Goal: Task Accomplishment & Management: Complete application form

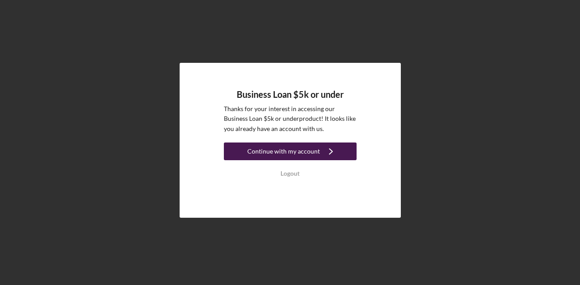
click at [297, 148] on div "Continue with my account" at bounding box center [283, 151] width 73 height 18
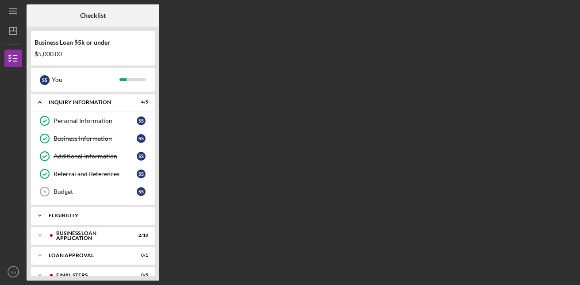
click at [78, 214] on div "Eligibility" at bounding box center [96, 215] width 95 height 5
click at [89, 234] on div "Eligibility Phase" at bounding box center [95, 233] width 83 height 7
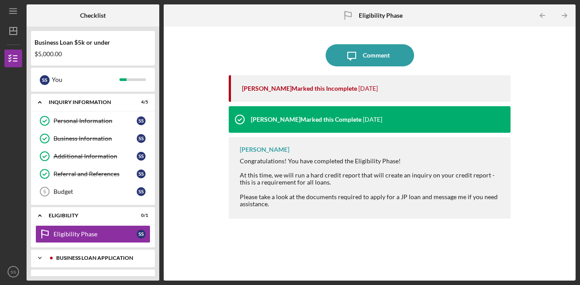
drag, startPoint x: 74, startPoint y: 265, endPoint x: 79, endPoint y: 255, distance: 10.9
click at [79, 255] on div "Icon/Expander BUSINESS LOAN APPLICATION 2 / 10" at bounding box center [93, 258] width 124 height 18
click at [107, 258] on div "BUSINESS LOAN APPLICATION" at bounding box center [96, 257] width 95 height 5
click at [87, 256] on div "BUSINESS LOAN APPLICATION" at bounding box center [100, 257] width 88 height 5
drag, startPoint x: 87, startPoint y: 256, endPoint x: 95, endPoint y: 255, distance: 8.0
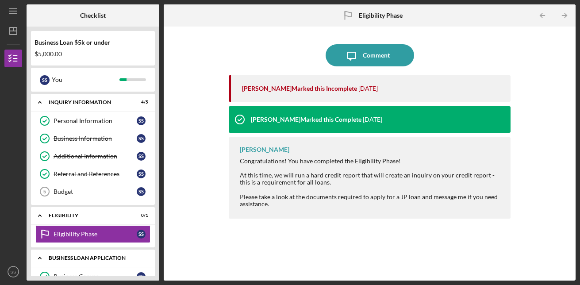
click at [95, 255] on div "BUSINESS LOAN APPLICATION" at bounding box center [96, 257] width 95 height 5
drag, startPoint x: 81, startPoint y: 201, endPoint x: 99, endPoint y: 199, distance: 18.2
click at [96, 189] on div "Icon/Expander INQUIRY INFORMATION 4 / 5 Personal Information Personal Informati…" at bounding box center [93, 185] width 124 height 182
drag, startPoint x: 99, startPoint y: 267, endPoint x: 109, endPoint y: 273, distance: 11.8
click at [112, 274] on div "Icon/Expander INQUIRY INFORMATION 4 / 5 Personal Information Personal Informati…" at bounding box center [93, 185] width 124 height 182
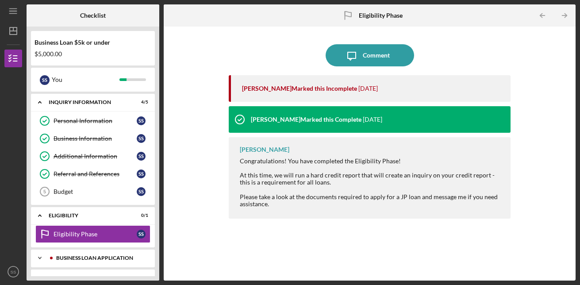
click at [36, 253] on icon "Icon/Expander" at bounding box center [40, 258] width 18 height 18
drag, startPoint x: 88, startPoint y: 262, endPoint x: 124, endPoint y: 272, distance: 37.8
click at [90, 274] on div "Business Canvas" at bounding box center [95, 276] width 83 height 7
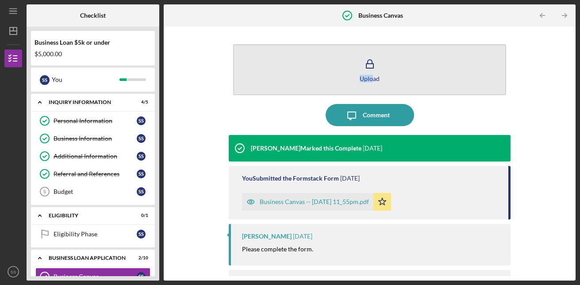
drag, startPoint x: 352, startPoint y: 96, endPoint x: 371, endPoint y: 86, distance: 21.0
click at [371, 86] on div "Upload" at bounding box center [370, 70] width 282 height 60
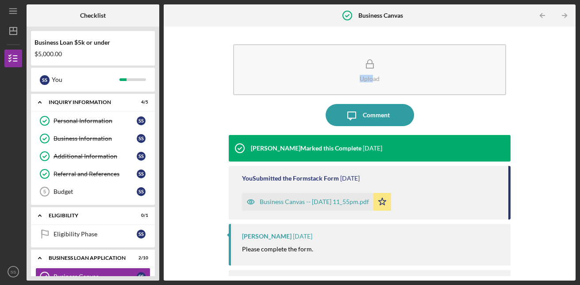
drag, startPoint x: 88, startPoint y: 149, endPoint x: 80, endPoint y: 90, distance: 58.9
click at [81, 91] on div "Business Loan $5k or under $5,000.00 S S You Icon/Expander INQUIRY INFORMATION …" at bounding box center [93, 154] width 133 height 254
click at [41, 102] on icon "Icon/Expander" at bounding box center [40, 102] width 18 height 18
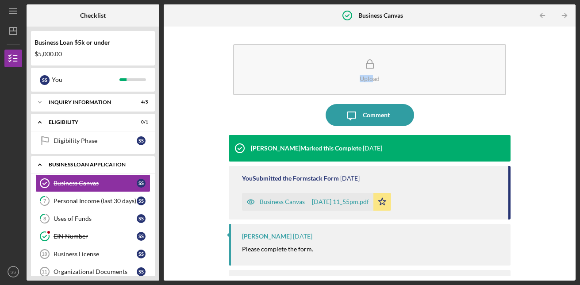
click at [40, 164] on polyline at bounding box center [39, 165] width 3 height 2
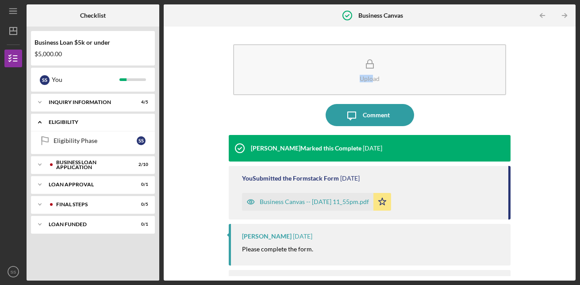
click at [37, 121] on icon "Icon/Expander" at bounding box center [40, 122] width 18 height 18
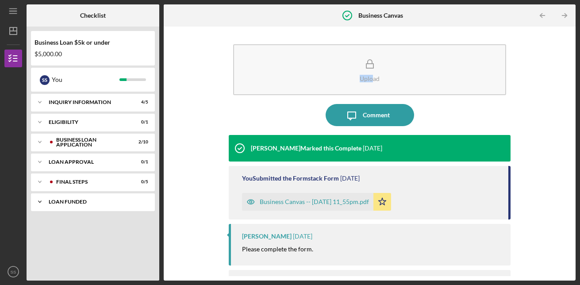
click at [39, 199] on icon "Icon/Expander" at bounding box center [40, 202] width 18 height 18
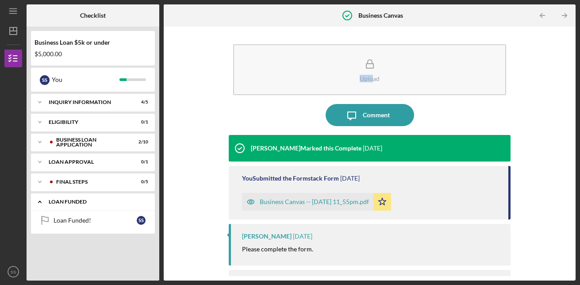
click at [40, 203] on icon "Icon/Expander" at bounding box center [40, 202] width 18 height 18
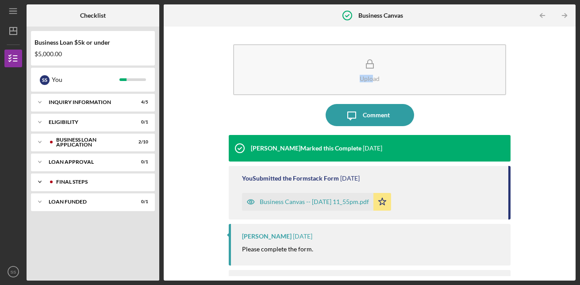
click at [38, 182] on icon "Icon/Expander" at bounding box center [40, 182] width 18 height 18
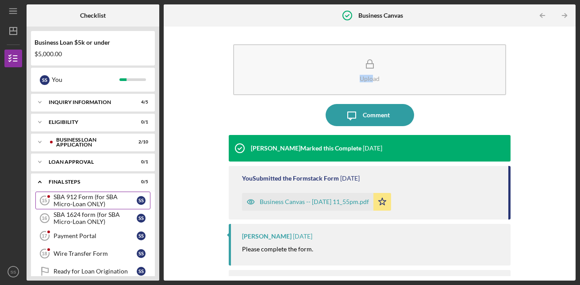
click at [85, 199] on div "SBA 912 Form (for SBA Micro-Loan ONLY)" at bounding box center [95, 200] width 83 height 14
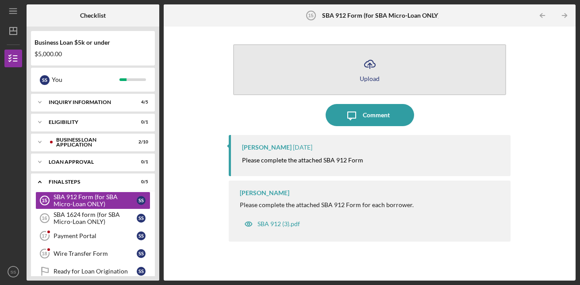
click at [372, 66] on icon "Icon/Upload" at bounding box center [370, 64] width 22 height 22
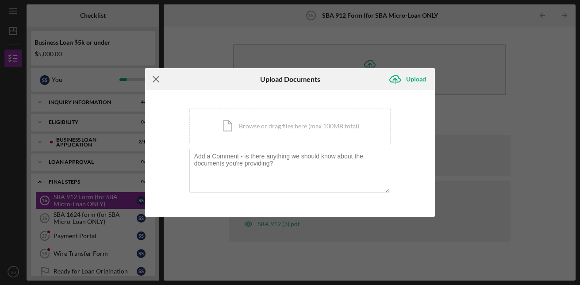
click at [156, 78] on icon "Icon/Menu Close" at bounding box center [156, 79] width 22 height 22
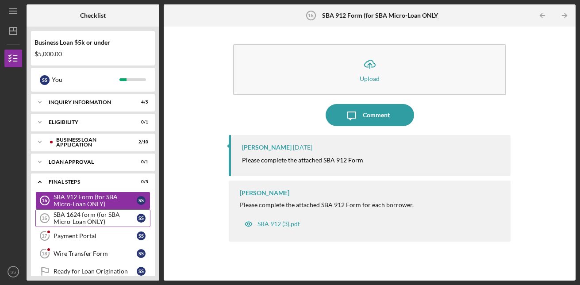
click at [94, 217] on div "SBA 1624 form (for SBA Micro-Loan ONLY)" at bounding box center [95, 218] width 83 height 14
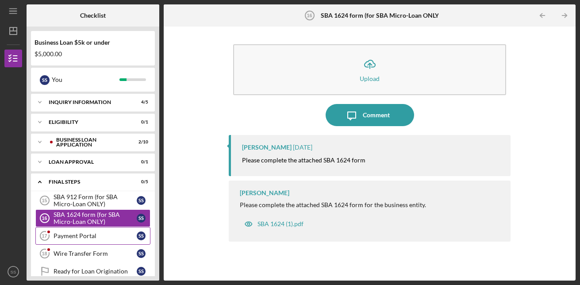
click at [83, 236] on div "Payment Portal" at bounding box center [95, 235] width 83 height 7
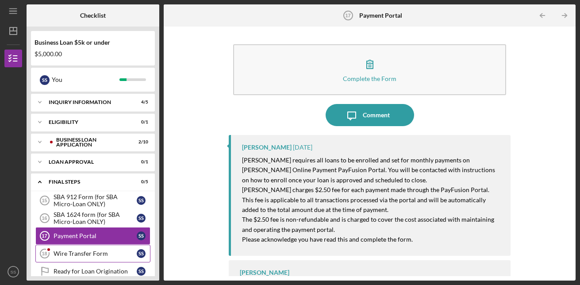
click at [78, 254] on div "Wire Transfer Form" at bounding box center [95, 253] width 83 height 7
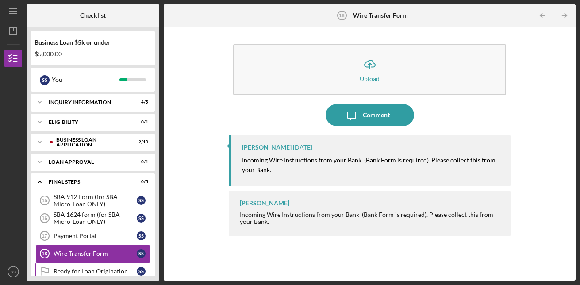
click at [94, 271] on div "Ready for Loan Origination" at bounding box center [95, 271] width 83 height 7
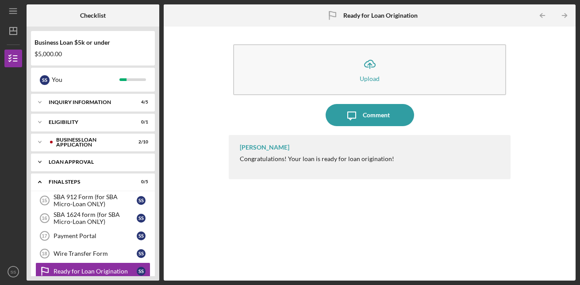
click at [84, 161] on div "Loan Approval" at bounding box center [96, 161] width 95 height 5
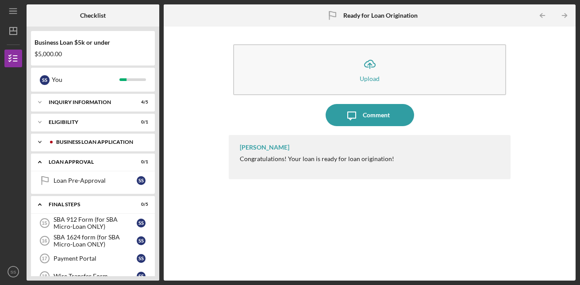
click at [81, 140] on div "BUSINESS LOAN APPLICATION" at bounding box center [100, 141] width 88 height 5
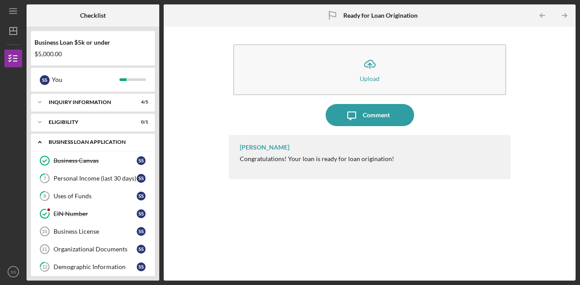
click at [40, 143] on icon "Icon/Expander" at bounding box center [40, 142] width 18 height 18
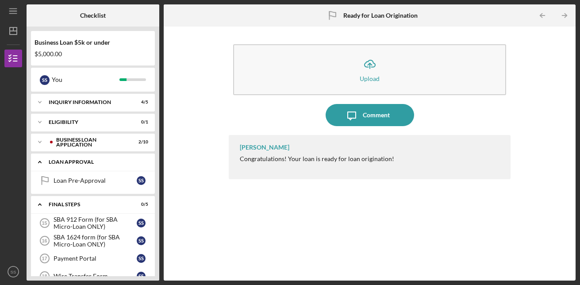
click at [37, 161] on icon "Icon/Expander" at bounding box center [40, 162] width 18 height 18
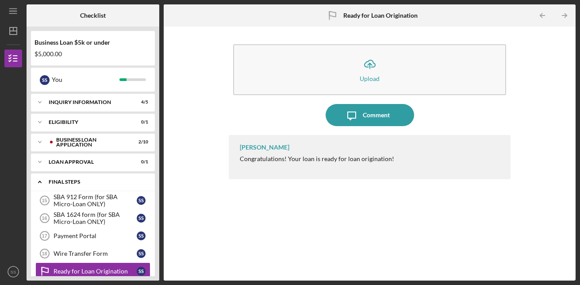
click at [40, 186] on icon "Icon/Expander" at bounding box center [40, 182] width 18 height 18
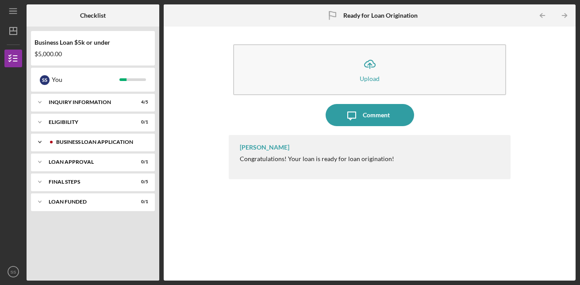
click at [39, 140] on icon "Icon/Expander" at bounding box center [40, 142] width 18 height 18
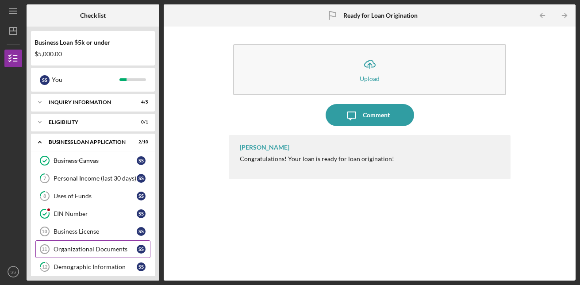
click at [88, 251] on div "Organizational Documents" at bounding box center [95, 248] width 83 height 7
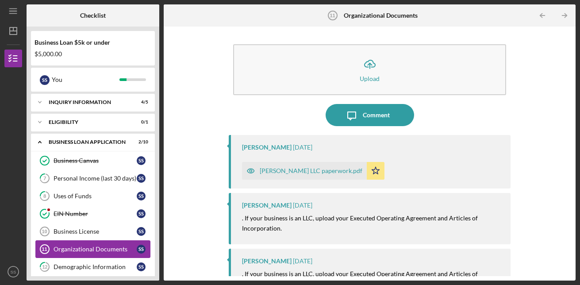
click at [94, 245] on link "Organizational Documents 11 Organizational Documents S S" at bounding box center [92, 249] width 115 height 18
click at [75, 236] on link "Business License 10 Business License S S" at bounding box center [92, 231] width 115 height 18
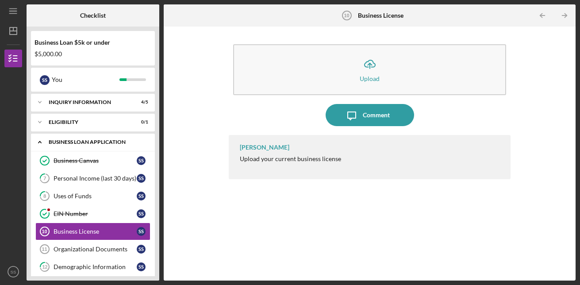
click at [40, 140] on icon "Icon/Expander" at bounding box center [40, 142] width 18 height 18
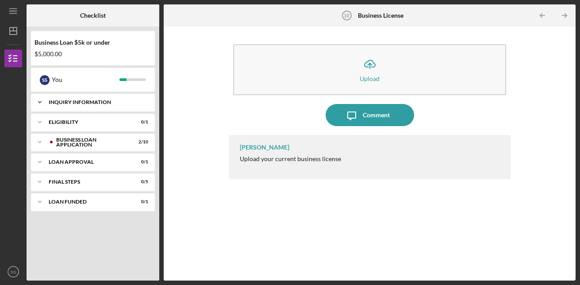
click at [39, 101] on icon "Icon/Expander" at bounding box center [40, 102] width 18 height 18
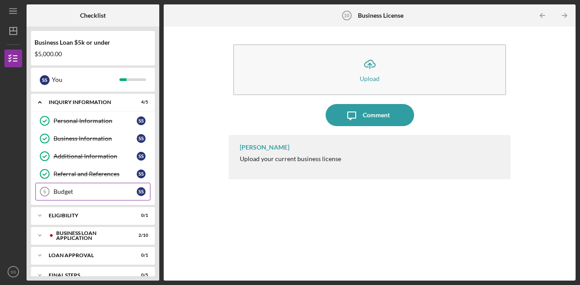
click at [65, 192] on div "Budget" at bounding box center [95, 191] width 83 height 7
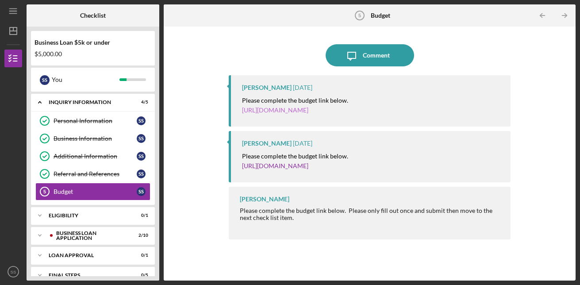
click at [297, 112] on link "[URL][DOMAIN_NAME]" at bounding box center [275, 110] width 66 height 8
click at [289, 166] on link "[URL][DOMAIN_NAME]" at bounding box center [275, 166] width 66 height 8
